Goal: Task Accomplishment & Management: Manage account settings

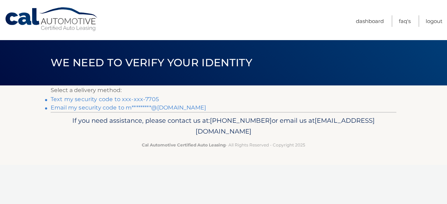
click at [110, 101] on link "Text my security code to xxx-xxx-7705" at bounding box center [105, 99] width 108 height 7
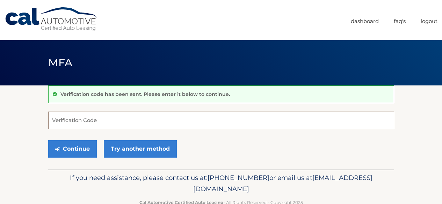
click at [111, 122] on input "Verification Code" at bounding box center [221, 120] width 346 height 17
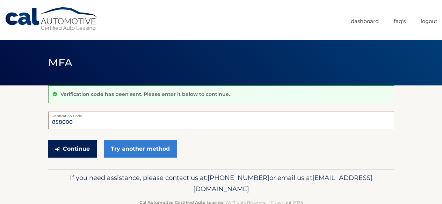
type input "858000"
click at [84, 144] on button "Continue" at bounding box center [72, 148] width 49 height 17
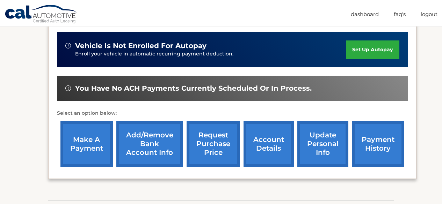
scroll to position [192, 0]
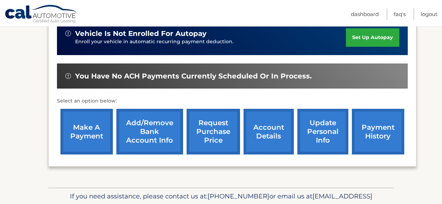
click at [86, 131] on link "make a payment" at bounding box center [86, 132] width 52 height 46
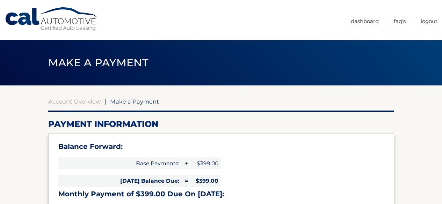
select select "NzIzZWY1NmYtYzk0YS00NTM2LWFjMDctYWJhMjA1NjJjY2Rj"
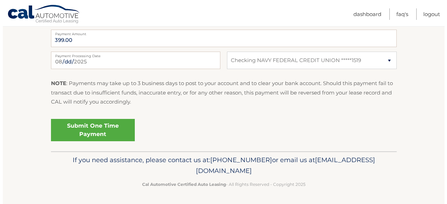
scroll to position [324, 0]
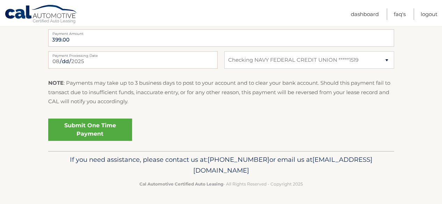
click at [124, 131] on link "Submit One Time Payment" at bounding box center [90, 130] width 84 height 22
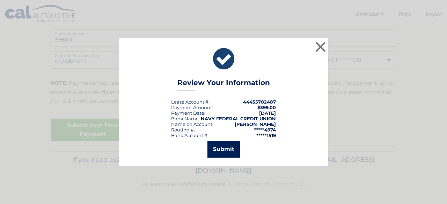
click at [234, 151] on button "Submit" at bounding box center [223, 149] width 32 height 17
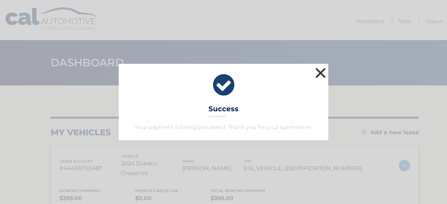
click at [321, 67] on button "×" at bounding box center [321, 73] width 14 height 14
